Goal: Task Accomplishment & Management: Manage account settings

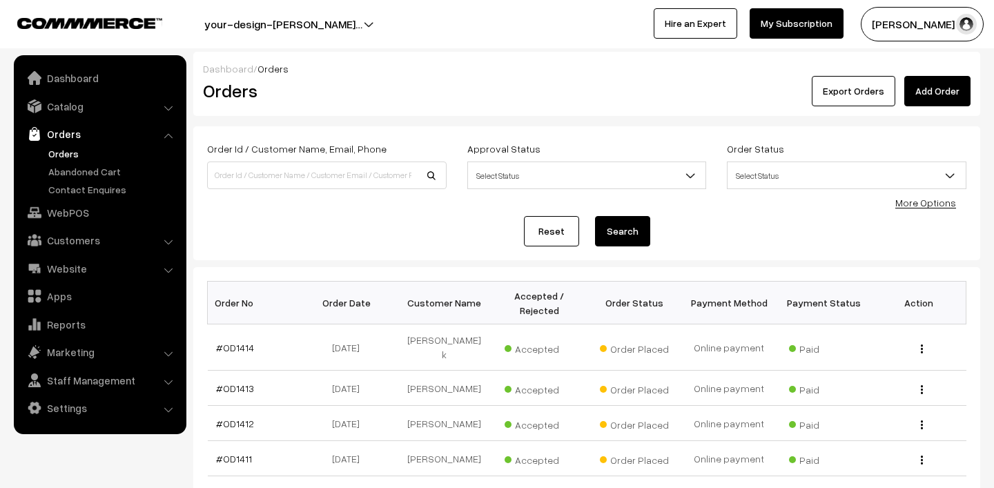
click at [60, 153] on link "Orders" at bounding box center [113, 153] width 137 height 14
click at [915, 26] on button "[PERSON_NAME] N.P" at bounding box center [922, 24] width 123 height 35
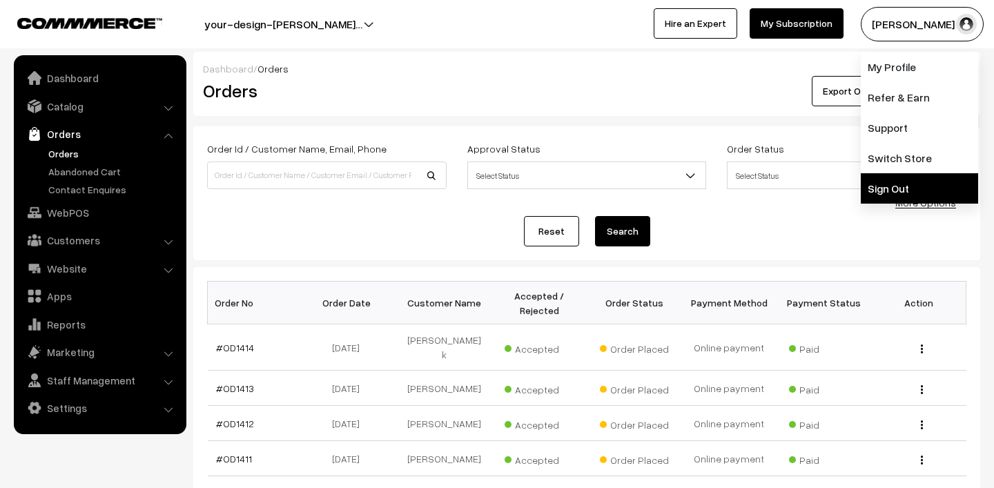
click at [901, 184] on link "Sign Out" at bounding box center [919, 188] width 117 height 30
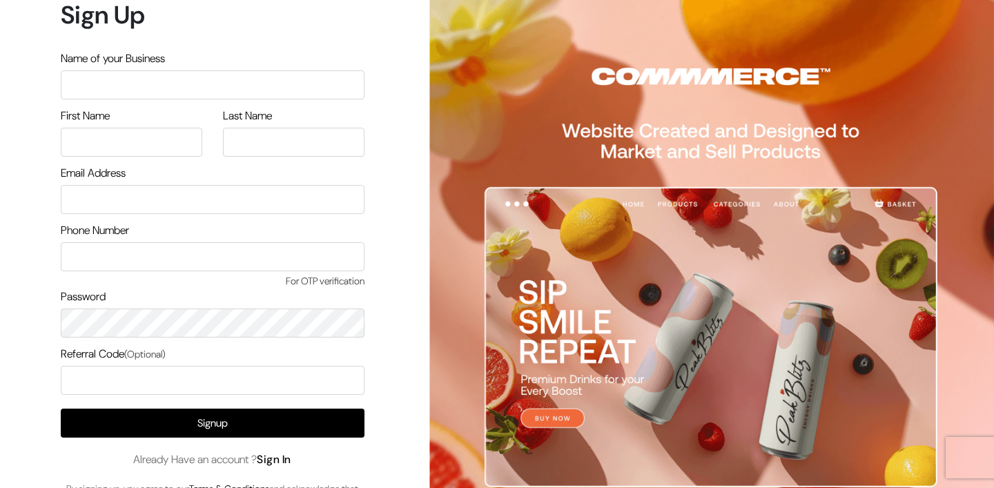
click at [283, 462] on link "Sign In" at bounding box center [274, 459] width 35 height 14
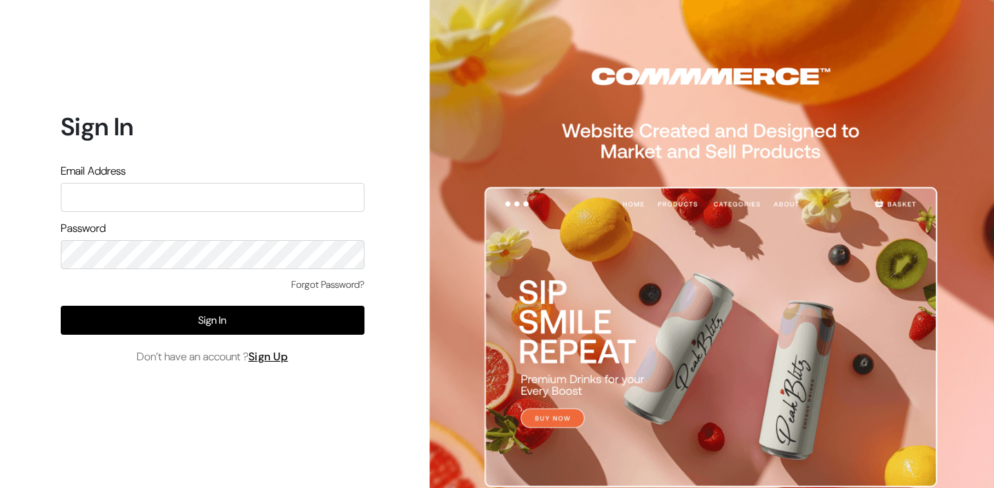
click at [179, 202] on input "text" at bounding box center [213, 197] width 304 height 29
type input "mk@yourdesignstore.in"
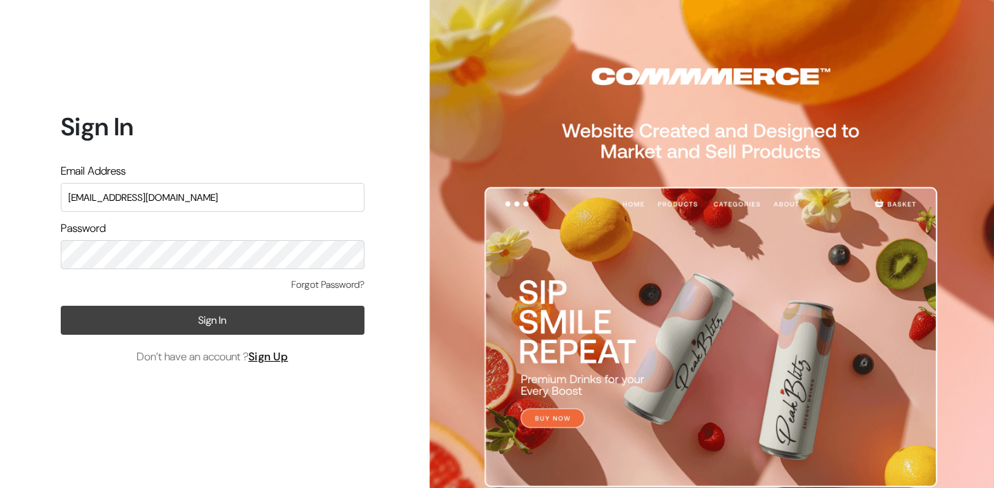
click at [276, 311] on button "Sign In" at bounding box center [213, 320] width 304 height 29
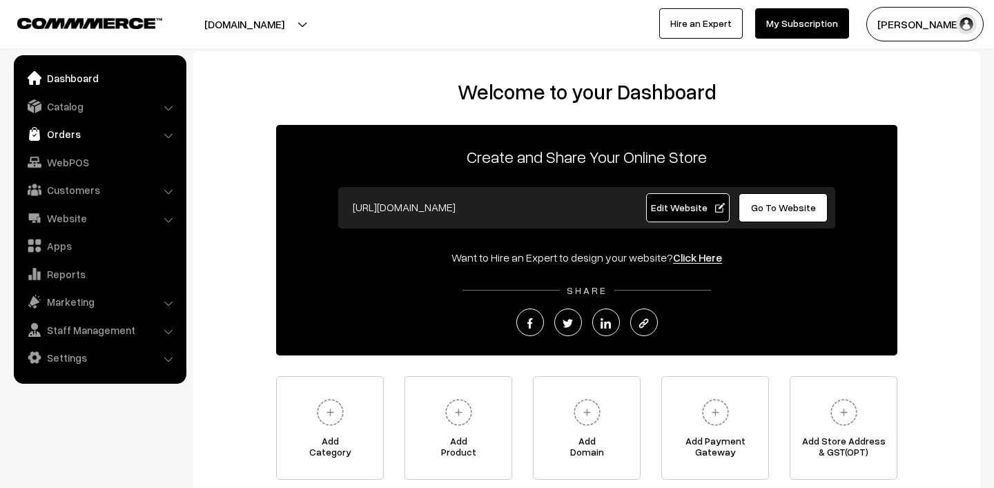
click at [86, 128] on link "Orders" at bounding box center [99, 133] width 164 height 25
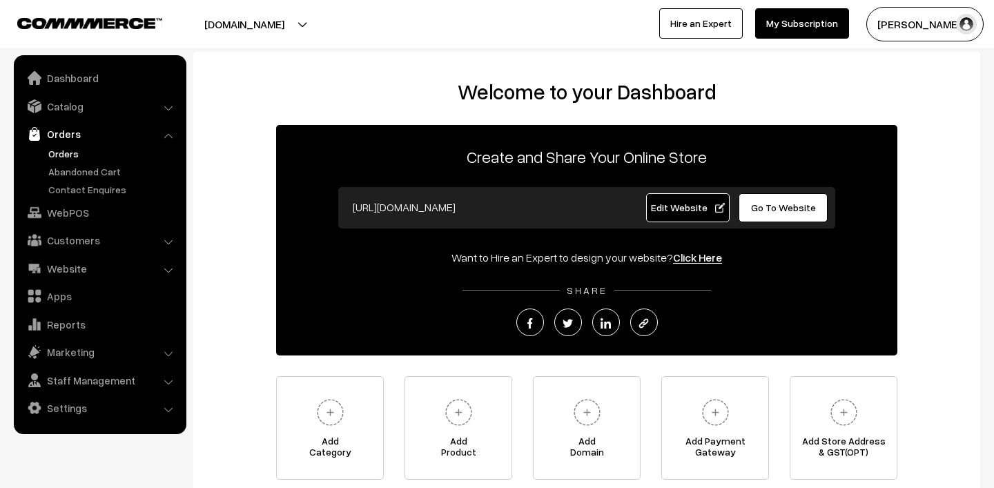
click at [70, 157] on link "Orders" at bounding box center [113, 153] width 137 height 14
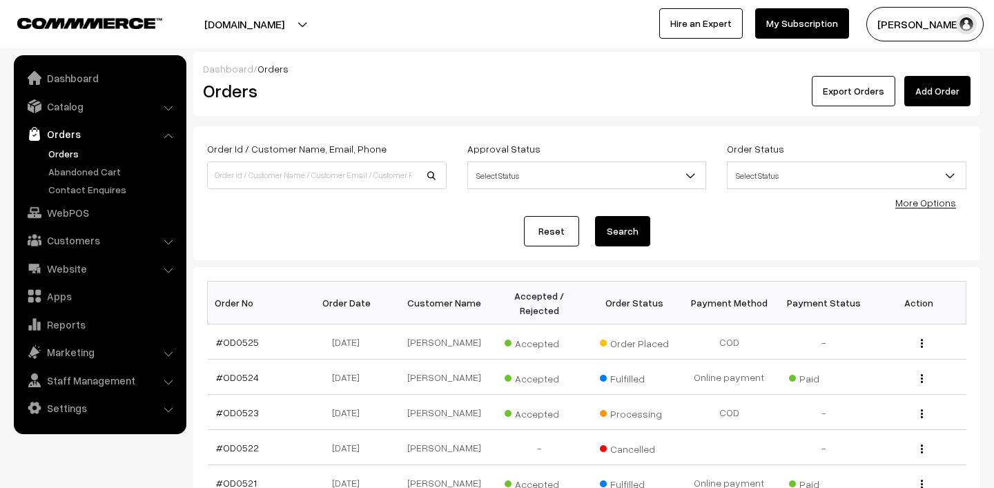
click at [927, 20] on button "[PERSON_NAME]" at bounding box center [924, 24] width 117 height 35
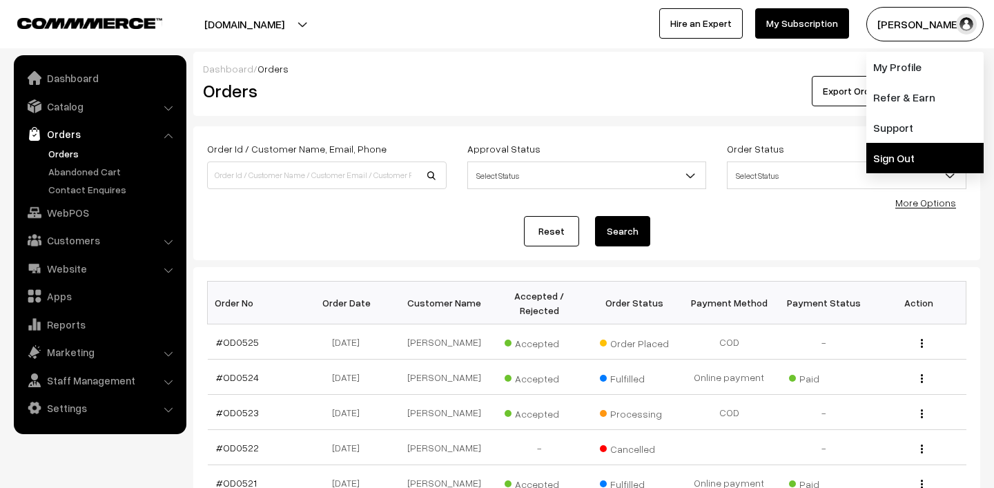
click at [904, 166] on link "Sign Out" at bounding box center [924, 158] width 117 height 30
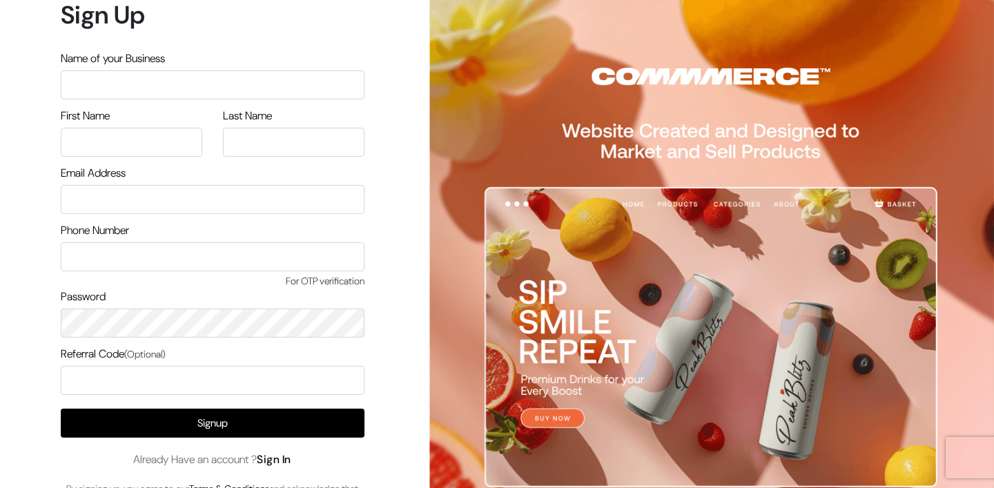
click at [291, 459] on link "Sign In" at bounding box center [274, 459] width 35 height 14
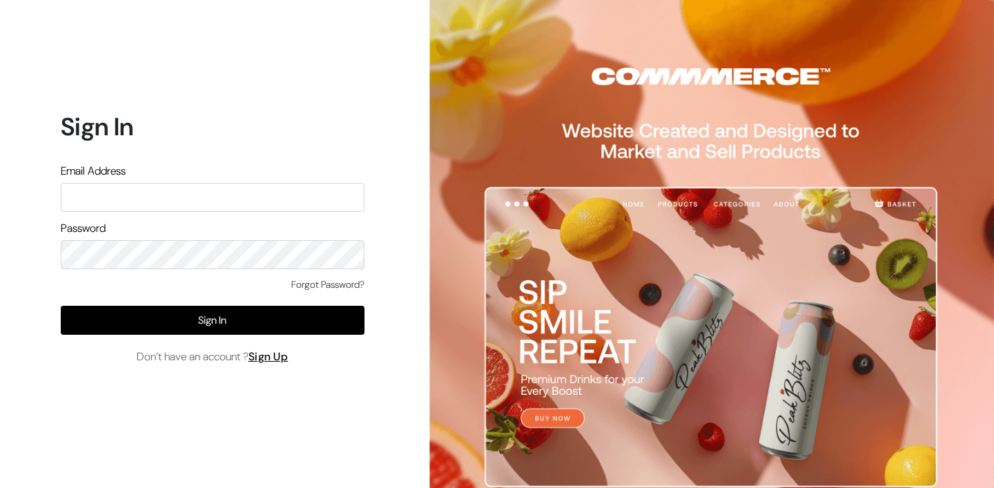
click at [208, 194] on input "text" at bounding box center [213, 197] width 304 height 29
type input "lokesh@yourdesignstore.in"
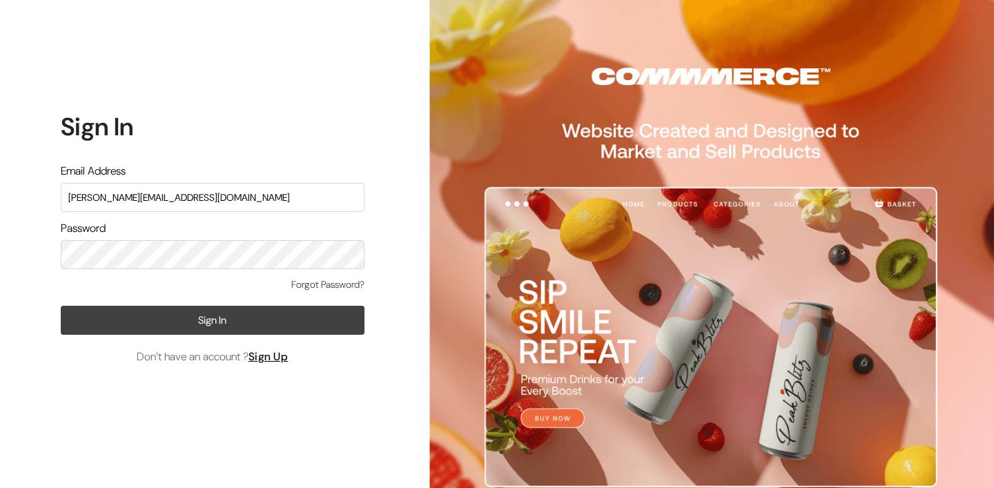
click at [194, 331] on button "Sign In" at bounding box center [213, 320] width 304 height 29
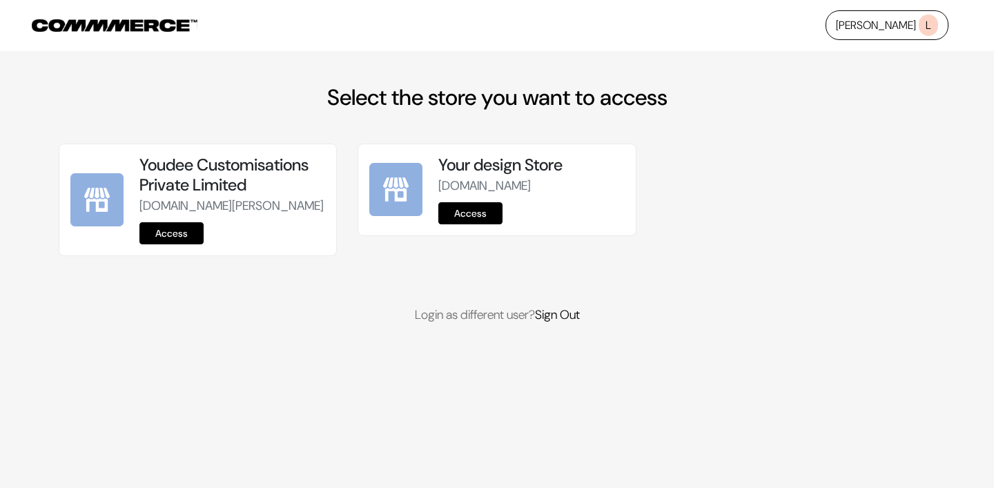
click at [164, 244] on link "Access" at bounding box center [171, 233] width 64 height 22
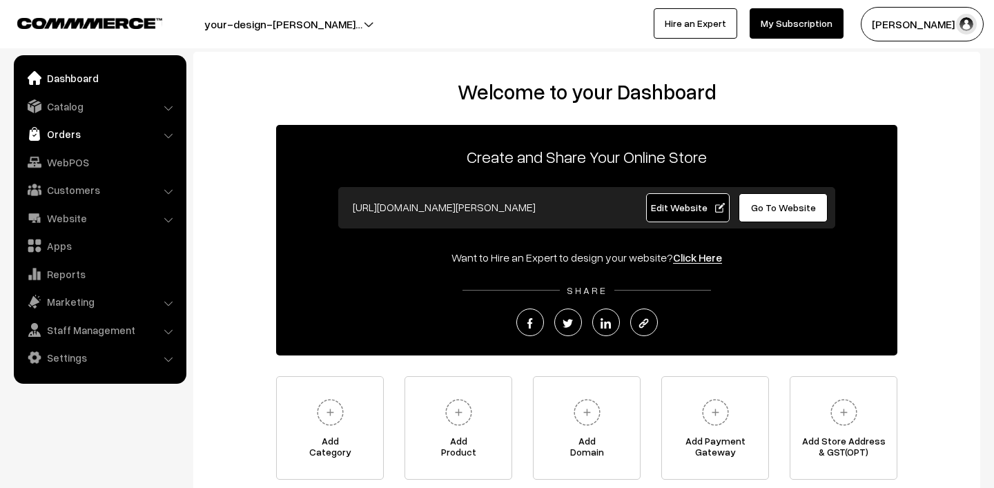
click at [77, 124] on link "Orders" at bounding box center [99, 133] width 164 height 25
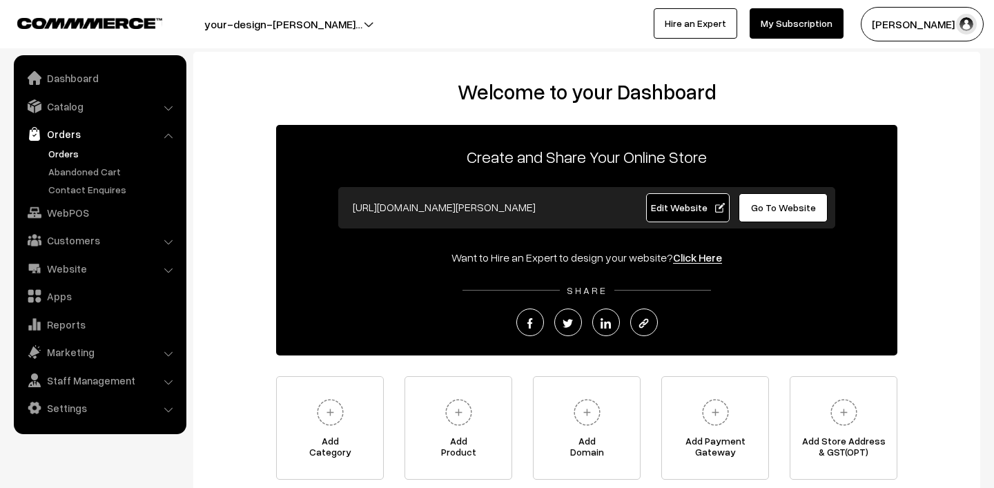
click at [76, 154] on link "Orders" at bounding box center [113, 153] width 137 height 14
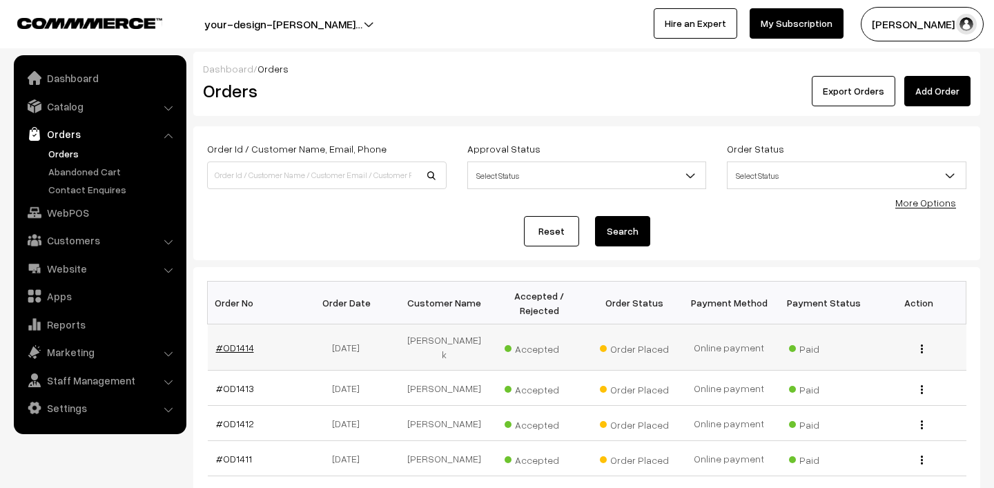
click at [235, 342] on link "#OD1414" at bounding box center [235, 348] width 38 height 12
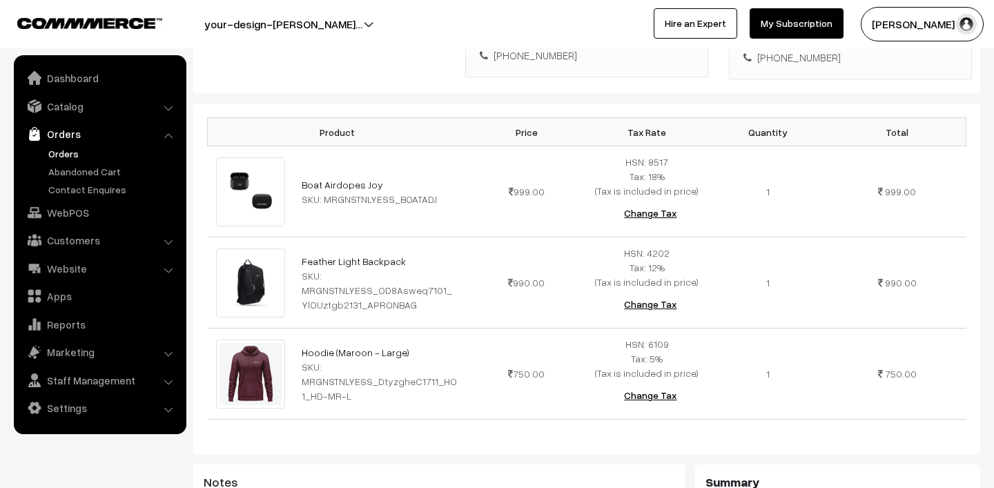
scroll to position [372, 0]
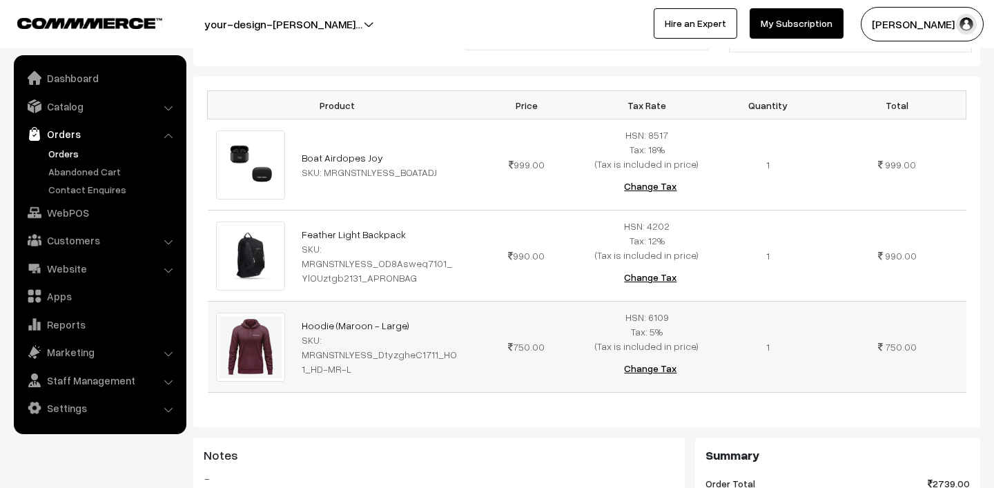
drag, startPoint x: 289, startPoint y: 300, endPoint x: 411, endPoint y: 309, distance: 122.5
click at [411, 309] on tr "Hoodie (Maroon - Large) SKU: MRGNSTNLYESS_DtyzgheC1711_HO1_HD-MR-L 750.00" at bounding box center [587, 347] width 758 height 91
copy tr "Hoodie (Maroon - Large)"
click at [81, 150] on link "Orders" at bounding box center [113, 153] width 137 height 14
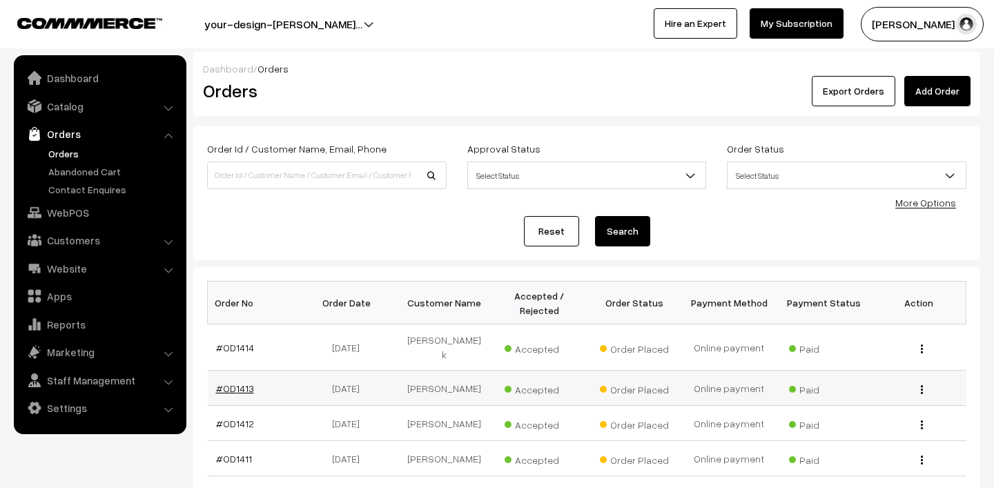
click at [238, 382] on link "#OD1413" at bounding box center [235, 388] width 38 height 12
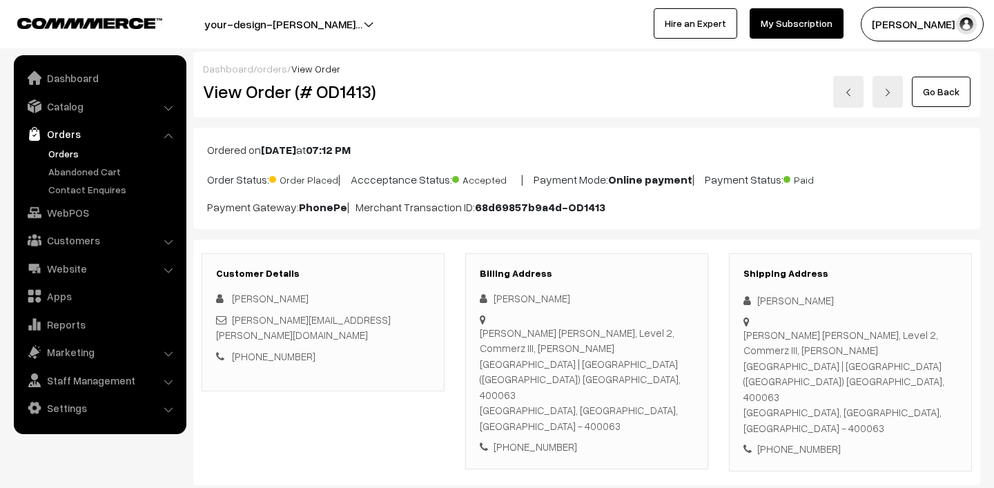
scroll to position [286, 0]
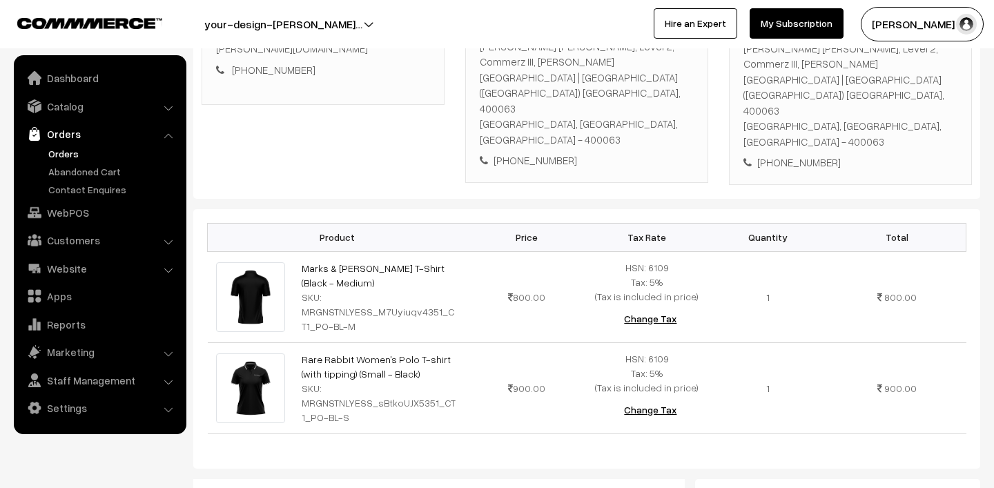
click at [78, 150] on link "Orders" at bounding box center [113, 153] width 137 height 14
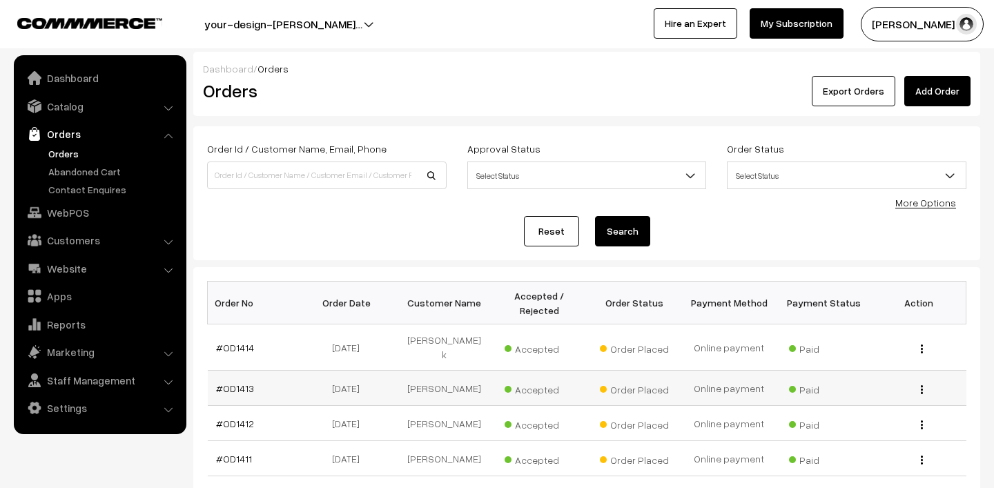
scroll to position [105, 0]
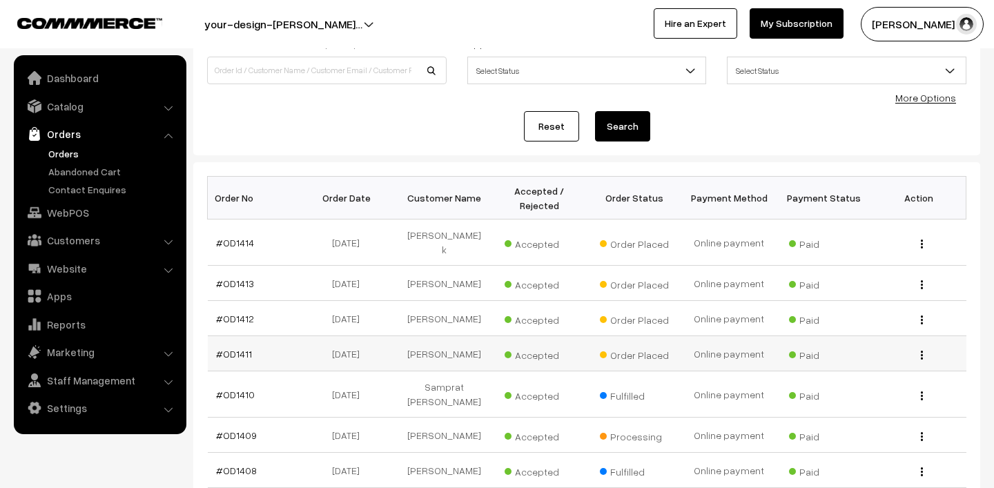
click at [228, 336] on td "#OD1411" at bounding box center [255, 353] width 95 height 35
click at [228, 348] on link "#OD1411" at bounding box center [234, 354] width 36 height 12
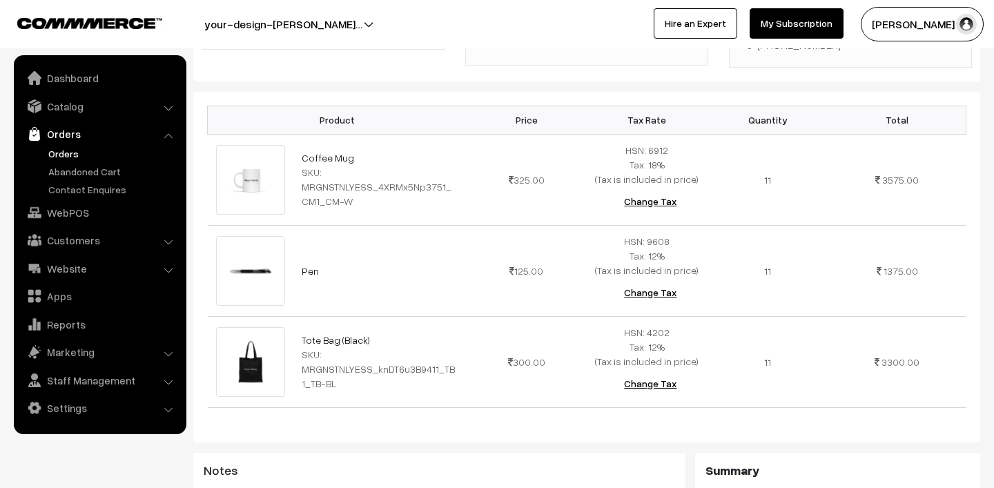
scroll to position [292, 0]
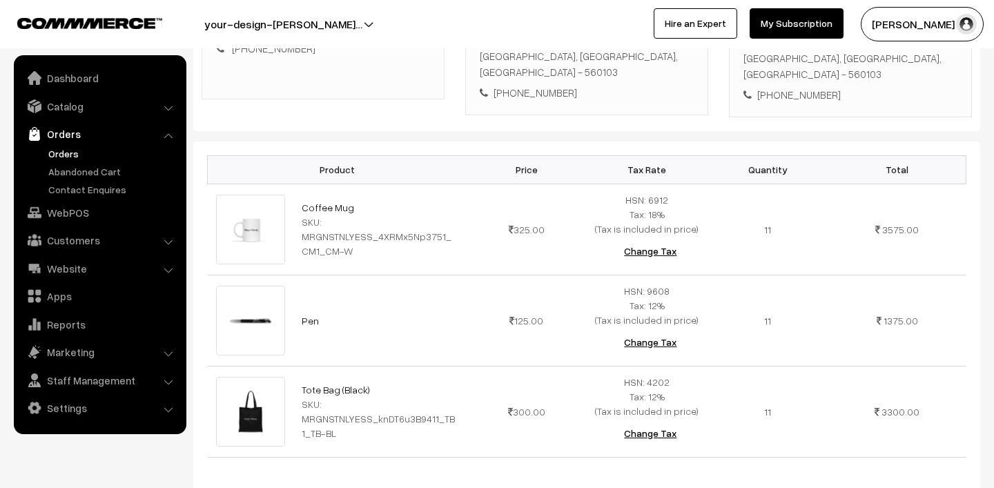
click at [65, 153] on link "Orders" at bounding box center [113, 153] width 137 height 14
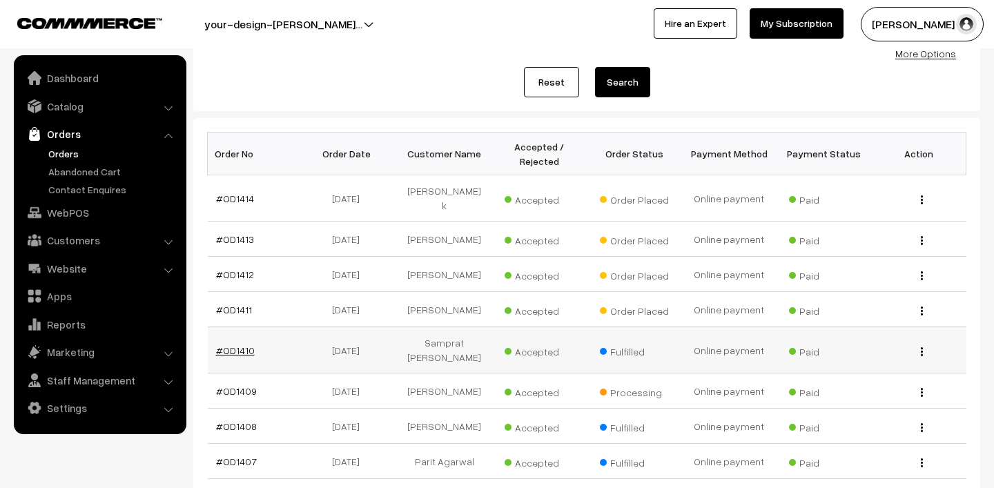
scroll to position [152, 0]
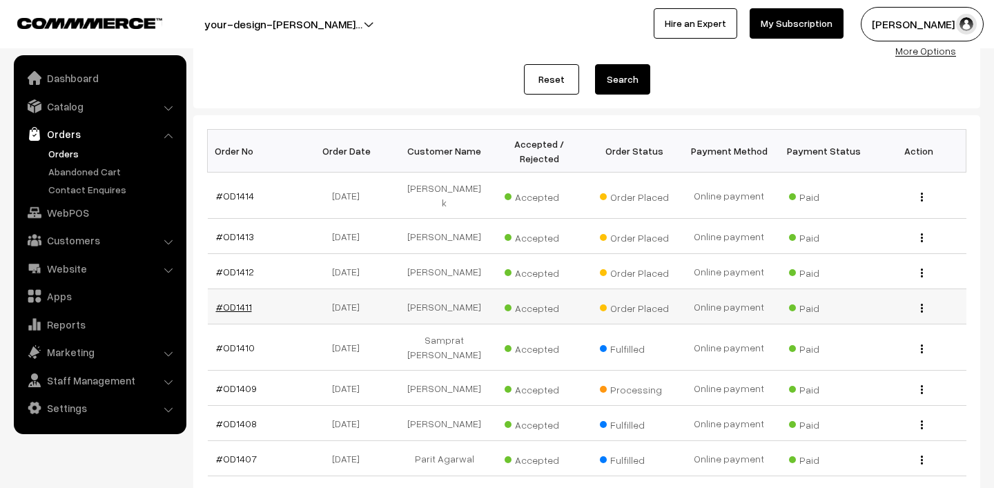
click at [225, 301] on link "#OD1411" at bounding box center [234, 307] width 36 height 12
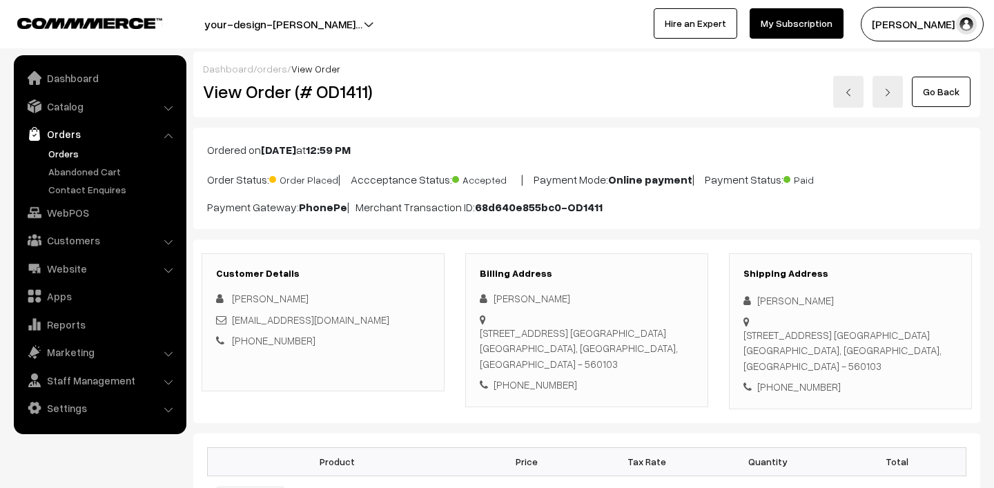
scroll to position [273, 0]
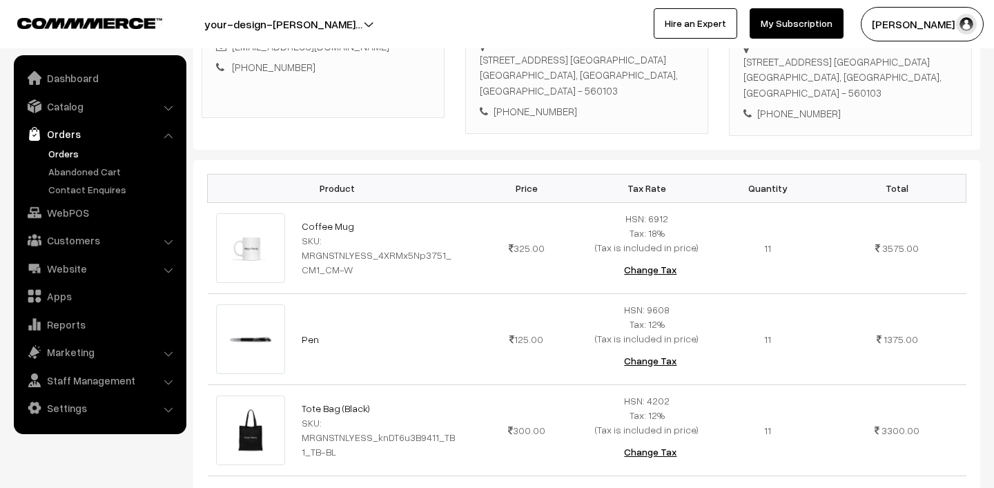
click at [84, 155] on link "Orders" at bounding box center [113, 153] width 137 height 14
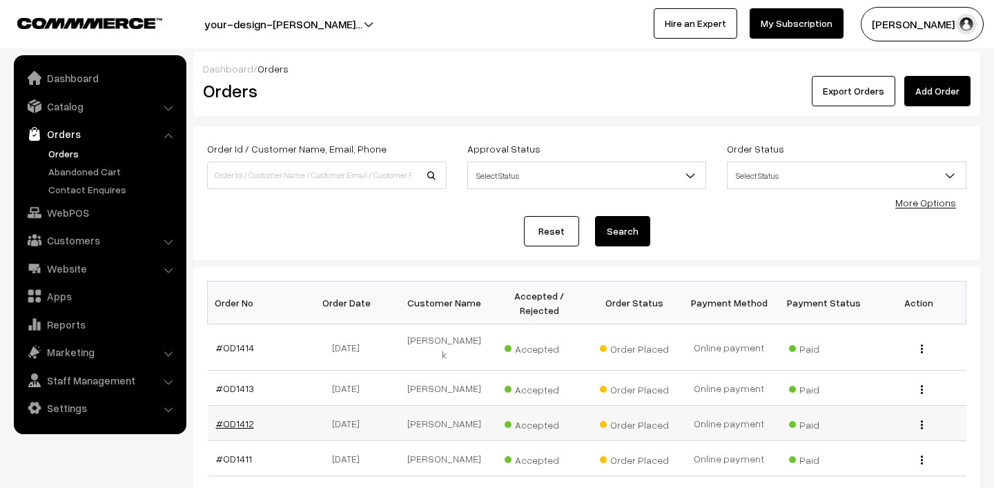
click at [237, 417] on link "#OD1412" at bounding box center [235, 423] width 38 height 12
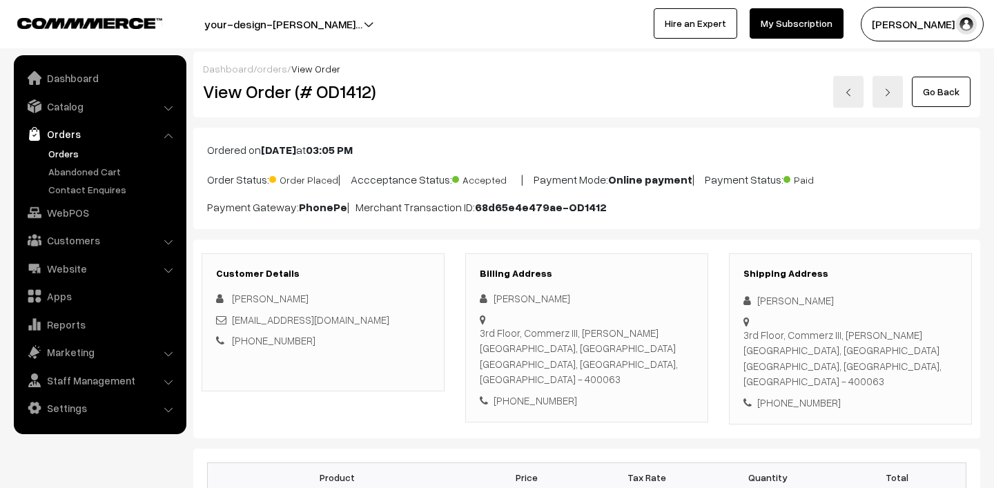
scroll to position [277, 0]
